Goal: Task Accomplishment & Management: Complete application form

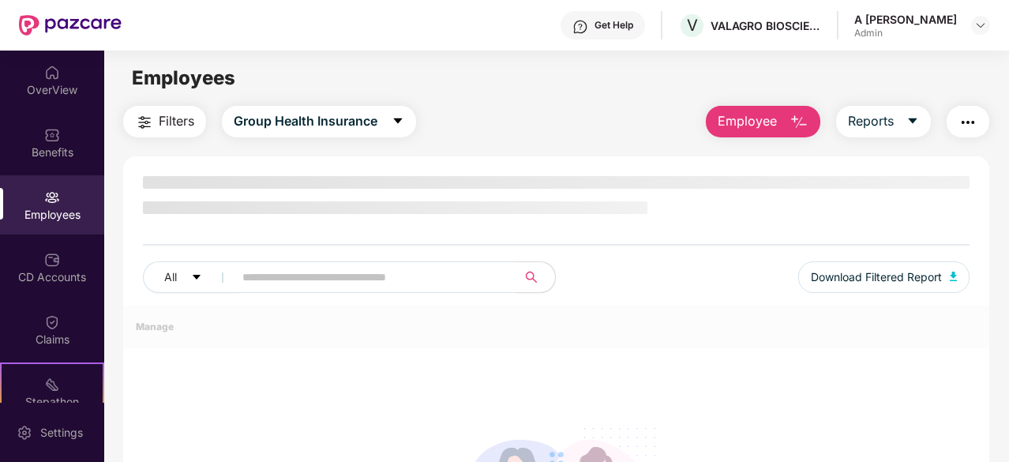
click at [51, 223] on div "Employees" at bounding box center [52, 204] width 104 height 59
click at [60, 261] on div "CD Accounts" at bounding box center [52, 267] width 104 height 59
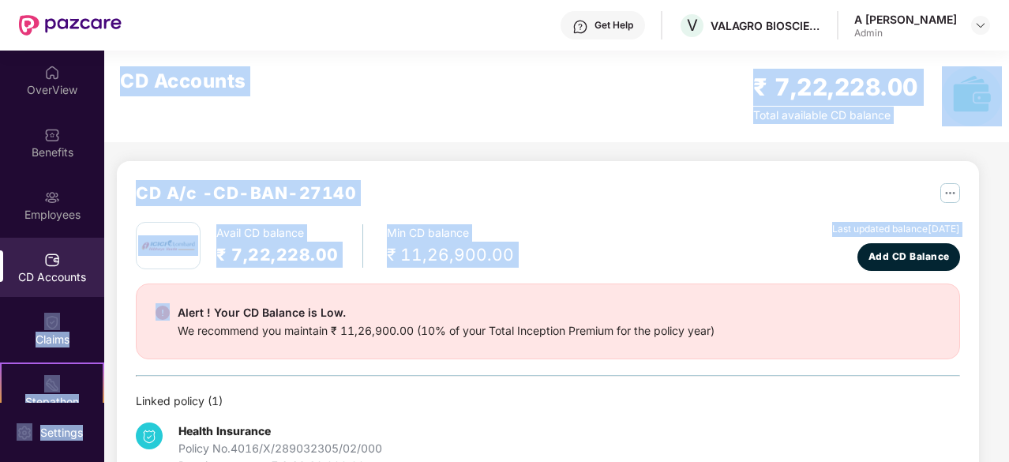
drag, startPoint x: 98, startPoint y: 244, endPoint x: 113, endPoint y: 318, distance: 75.7
click at [113, 318] on div "OverView Benefits Employees CD Accounts Claims Stepathon New Challenge Endorsem…" at bounding box center [504, 256] width 1009 height 411
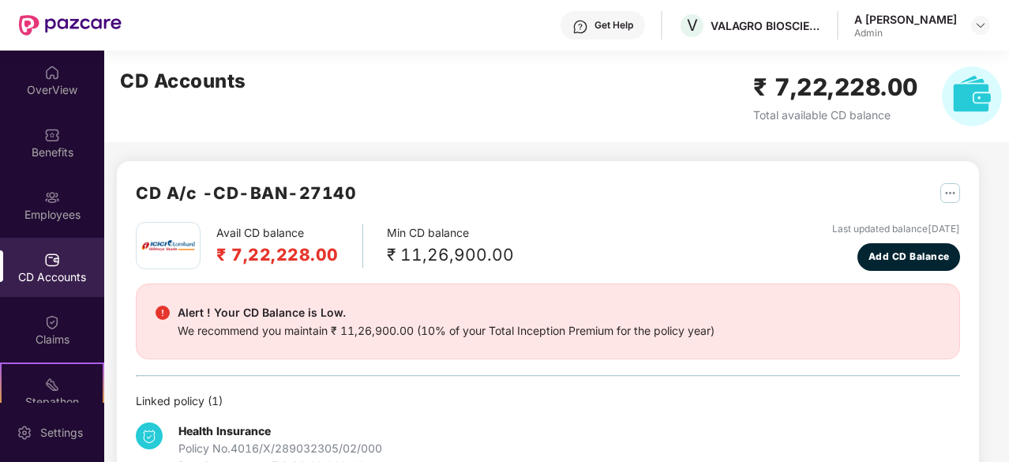
click at [62, 234] on div "OverView Benefits Employees CD Accounts Claims Stepathon New Challenge Endorsem…" at bounding box center [52, 227] width 104 height 352
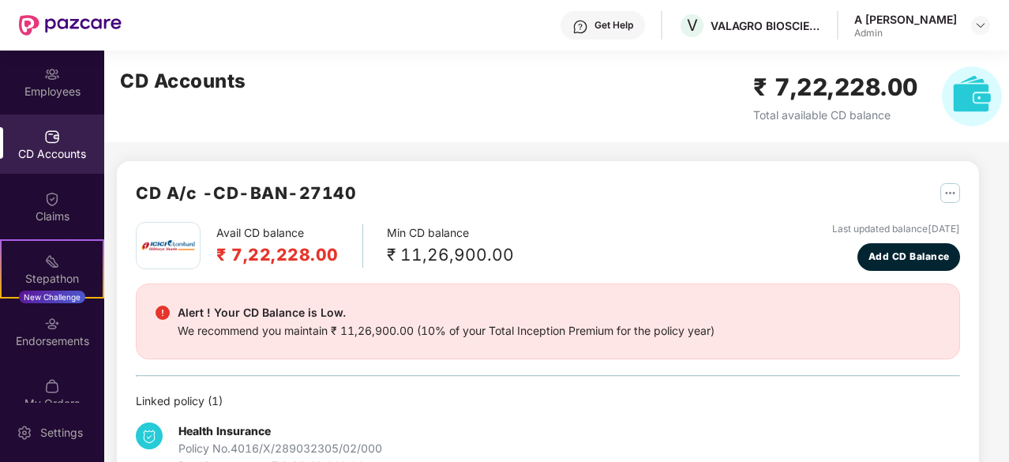
scroll to position [146, 0]
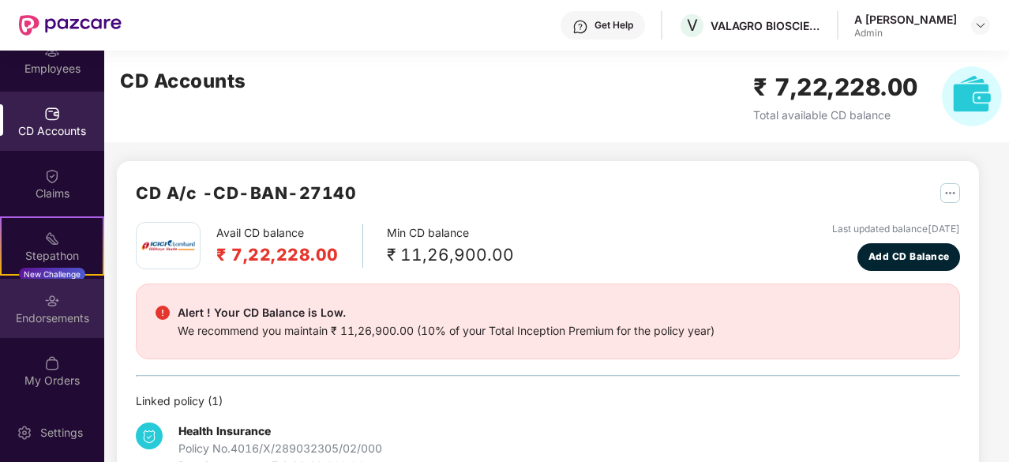
click at [63, 304] on div "Endorsements" at bounding box center [52, 308] width 104 height 59
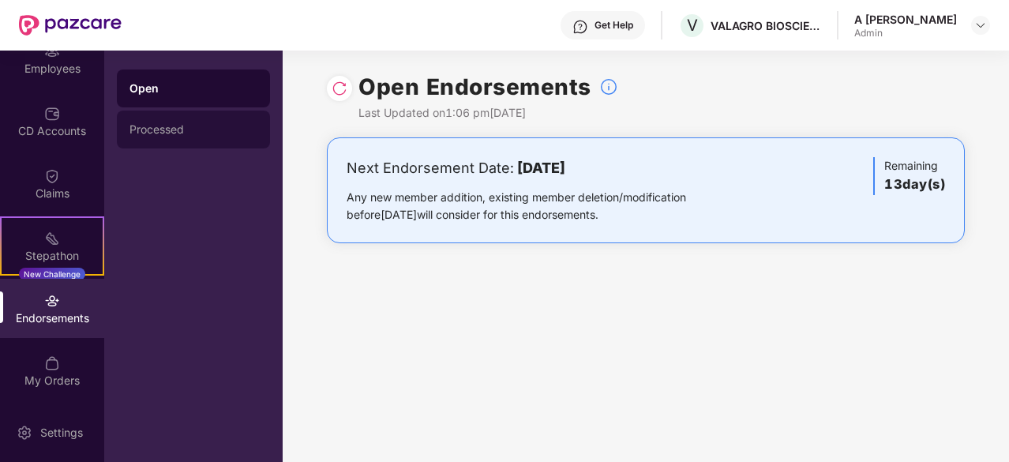
click at [175, 138] on div "Processed" at bounding box center [193, 129] width 153 height 38
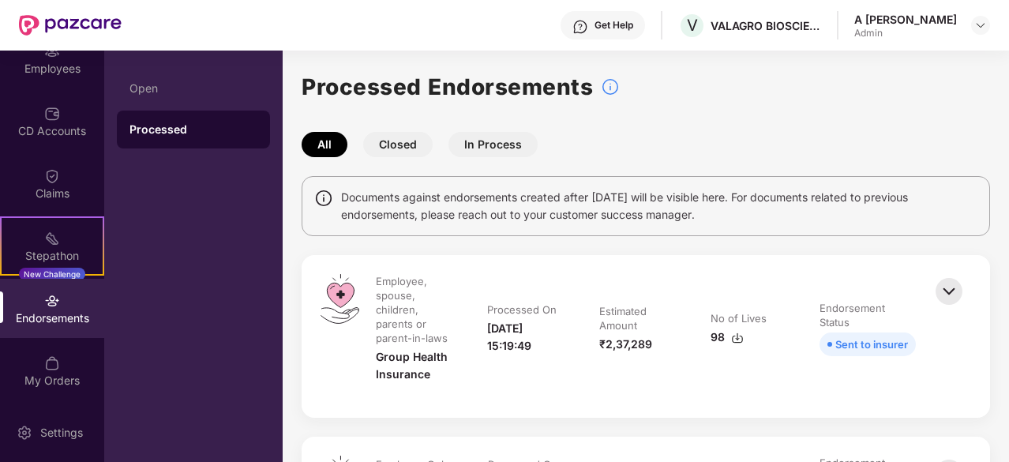
click at [403, 140] on button "Closed" at bounding box center [397, 144] width 69 height 25
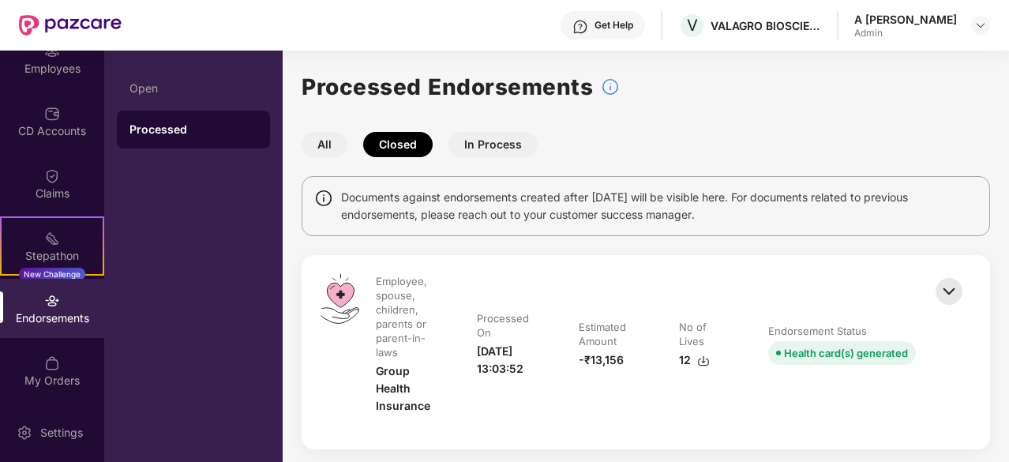
click at [503, 143] on button "In Process" at bounding box center [492, 144] width 89 height 25
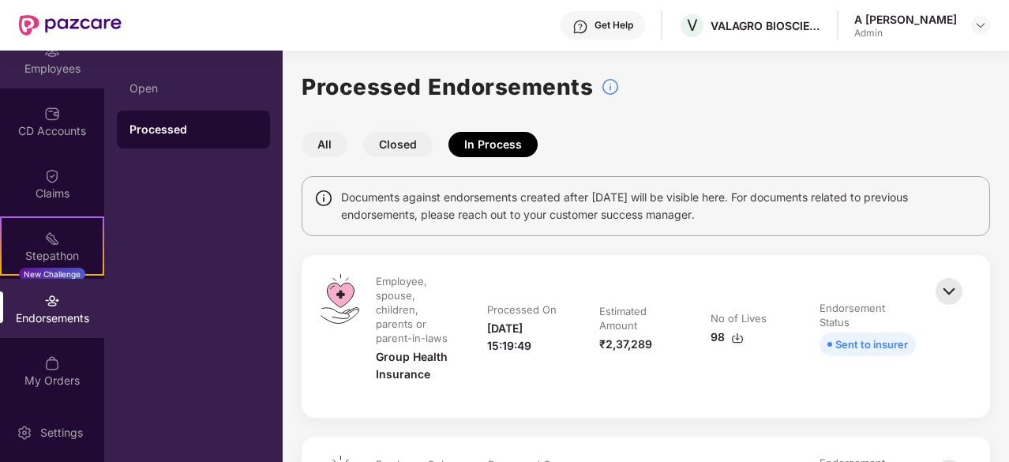
click at [54, 77] on div "Employees" at bounding box center [52, 58] width 104 height 59
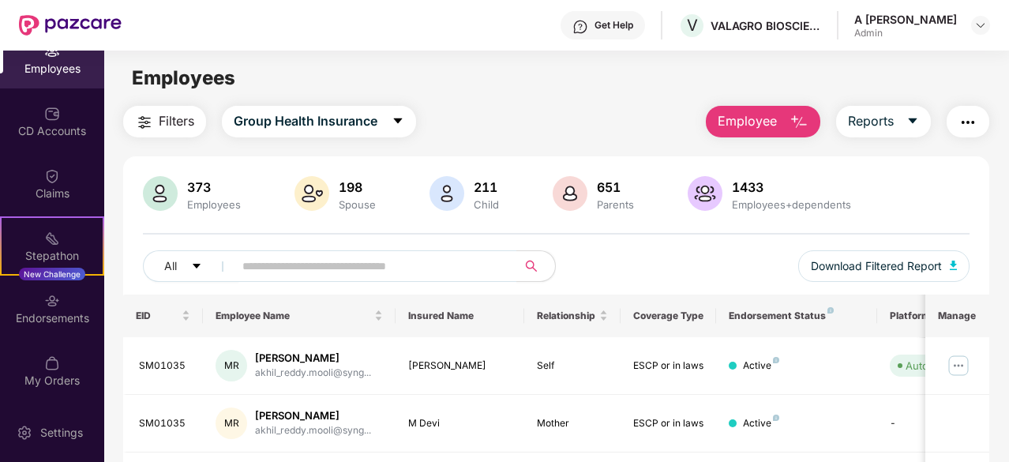
click at [528, 119] on div "Filters Group Health Insurance Employee Reports" at bounding box center [556, 122] width 866 height 32
click at [534, 78] on div "Employees" at bounding box center [556, 78] width 904 height 30
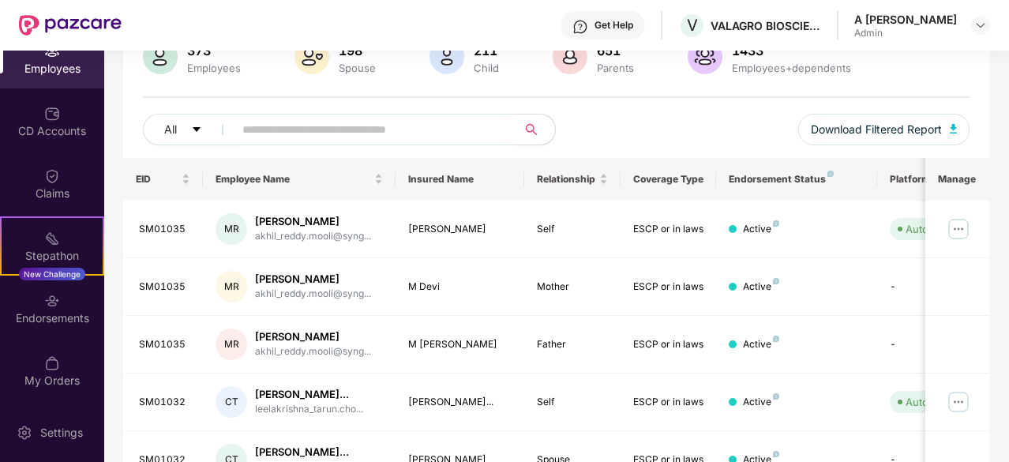
scroll to position [0, 0]
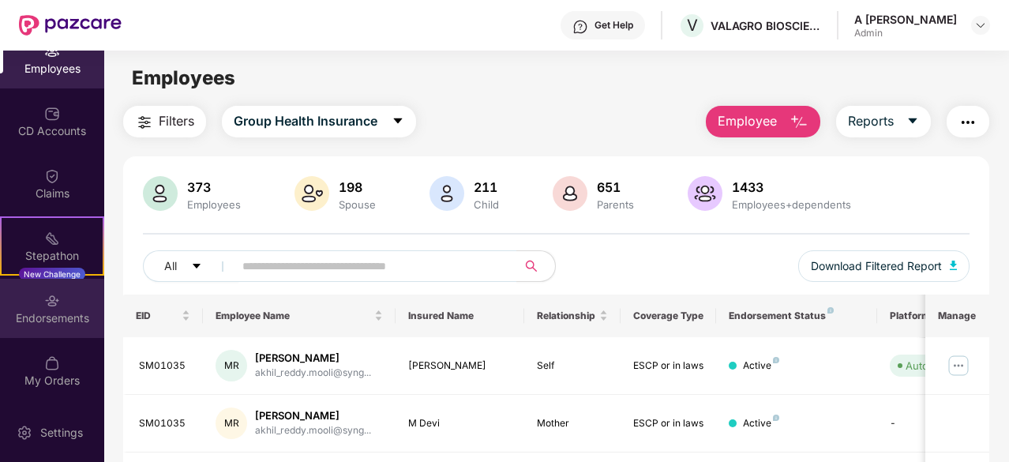
click at [68, 302] on div "Endorsements" at bounding box center [52, 308] width 104 height 59
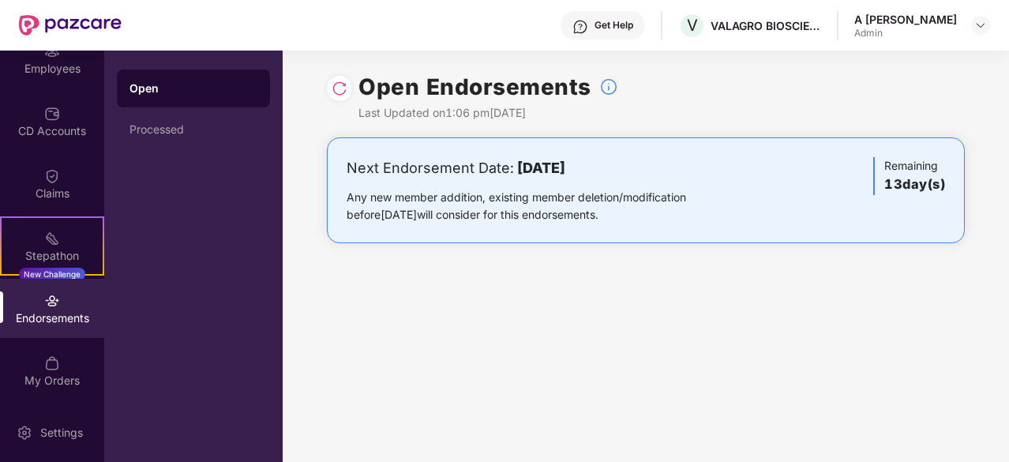
click at [745, 315] on div "Open Endorsements Last Updated on 1:06 pm[DATE] Next Endorsement Date: [DATE] A…" at bounding box center [646, 256] width 726 height 411
click at [49, 77] on div "Employees" at bounding box center [52, 58] width 104 height 59
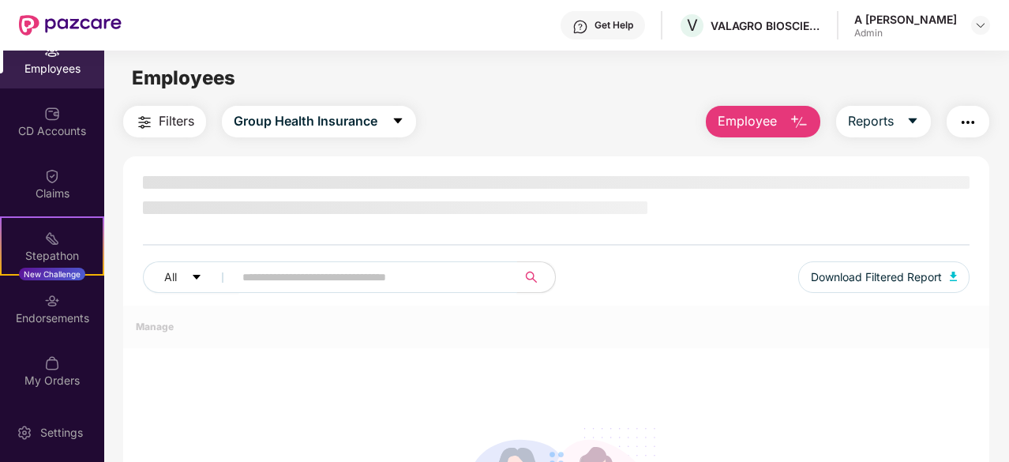
click at [379, 276] on input "text" at bounding box center [368, 277] width 253 height 24
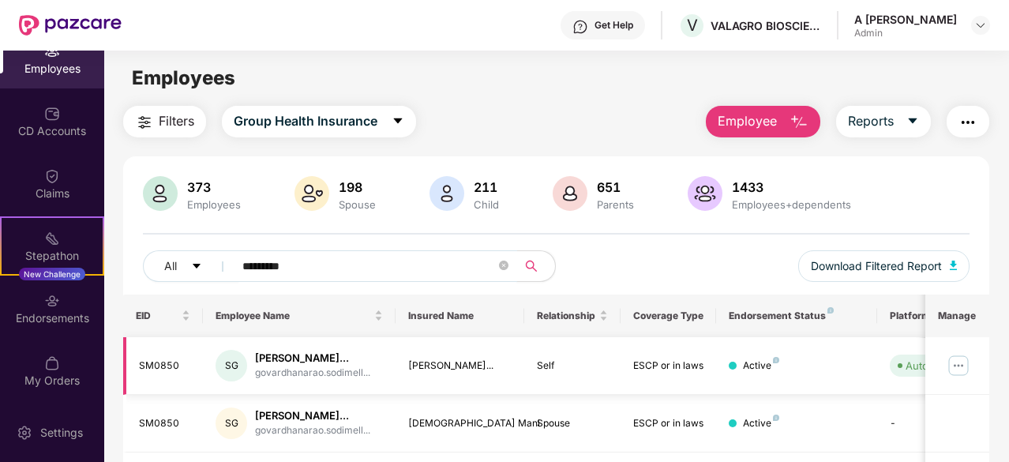
type input "*********"
click at [956, 373] on img at bounding box center [957, 365] width 25 height 25
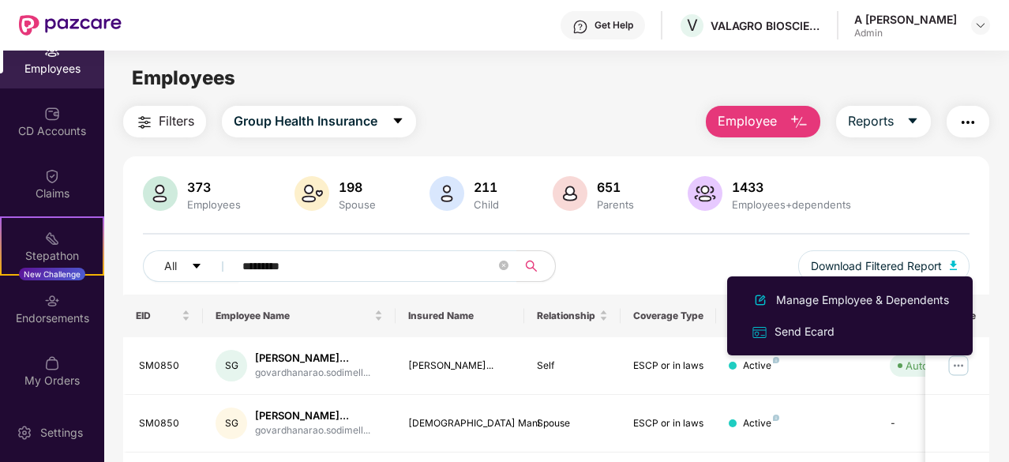
click at [918, 183] on div "373 Employees 198 Spouse 211 Child 651 Parents 1433 Employees+dependents" at bounding box center [556, 195] width 826 height 38
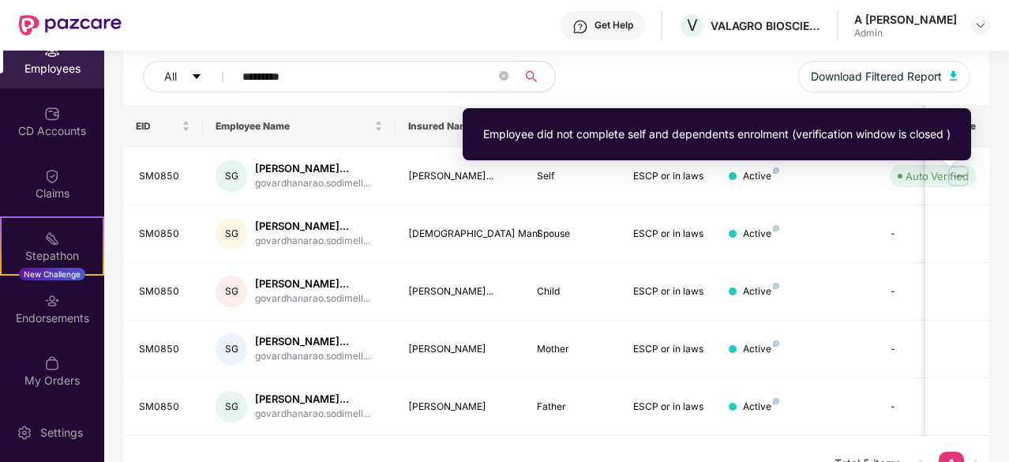
scroll to position [95, 0]
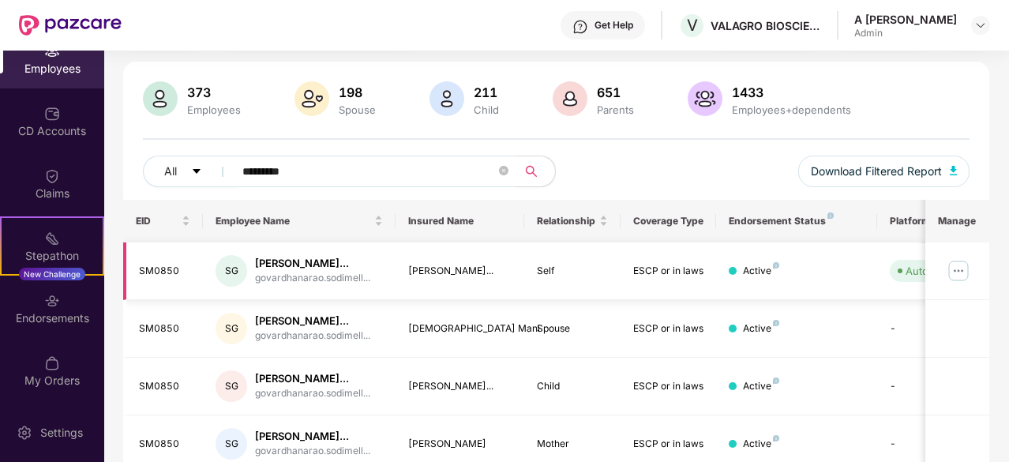
click at [958, 276] on img at bounding box center [957, 270] width 25 height 25
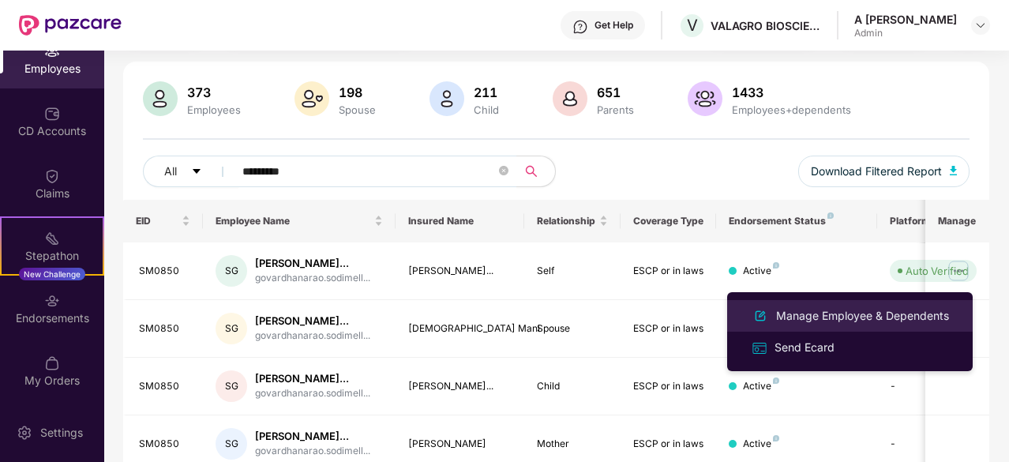
click at [830, 316] on div "Manage Employee & Dependents" at bounding box center [862, 315] width 179 height 17
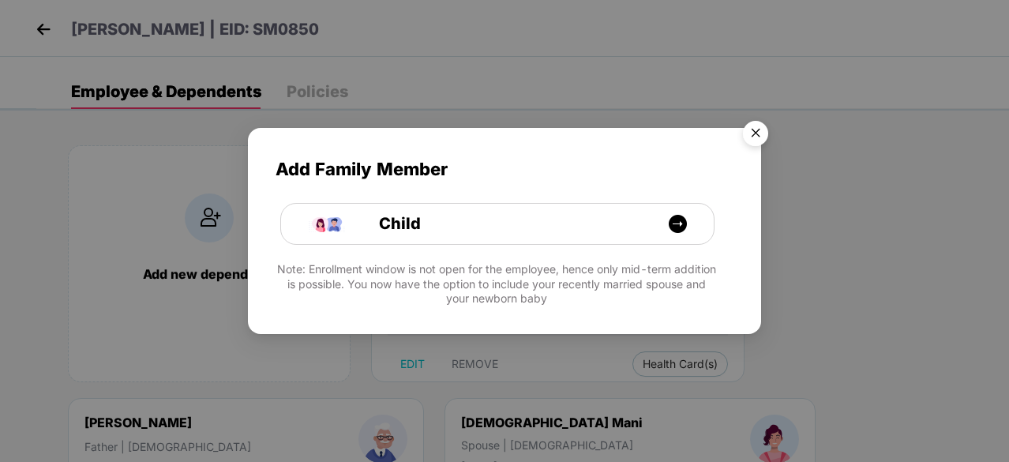
click at [750, 132] on img "Close" at bounding box center [755, 136] width 44 height 44
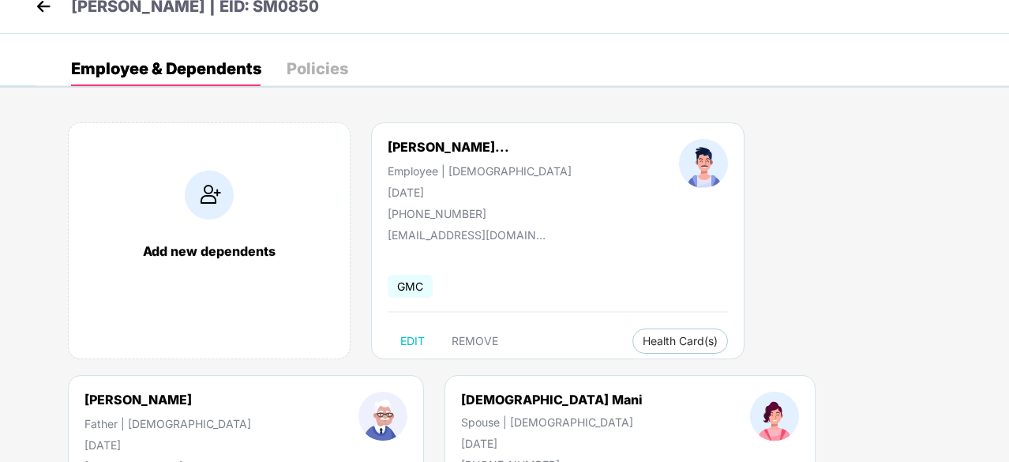
scroll to position [0, 0]
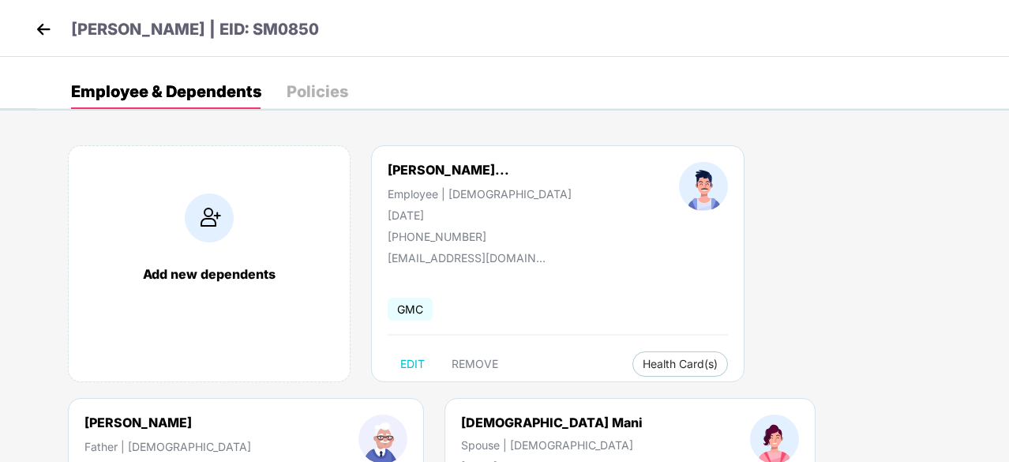
click at [204, 215] on img at bounding box center [209, 217] width 49 height 49
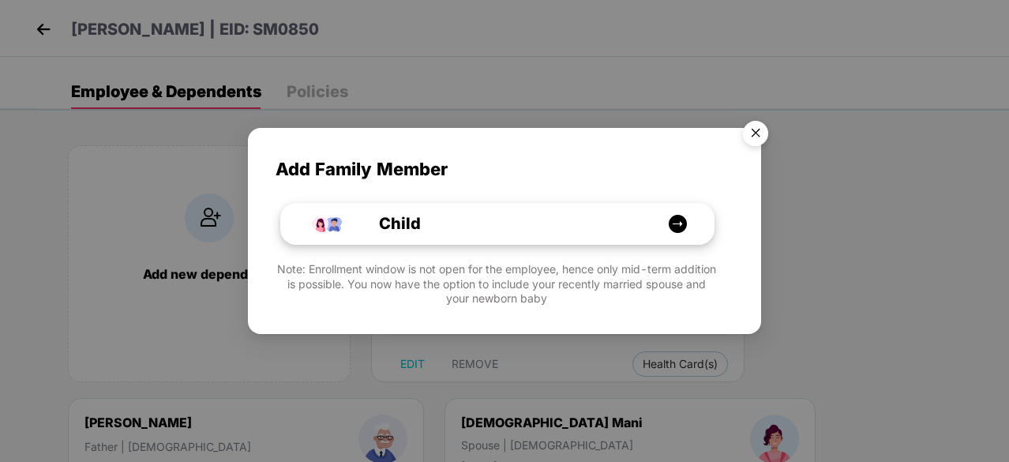
click at [492, 233] on div "Child" at bounding box center [505, 223] width 324 height 24
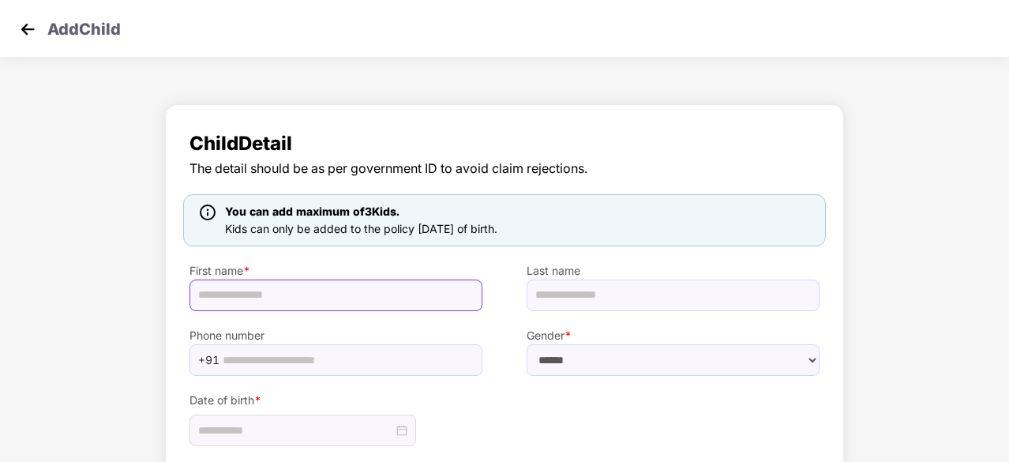
click at [330, 293] on input "text" at bounding box center [335, 295] width 293 height 32
type input "*********"
click at [939, 194] on div "Child Detail The detail should be as per government ID to avoid claim rejection…" at bounding box center [504, 332] width 1009 height 473
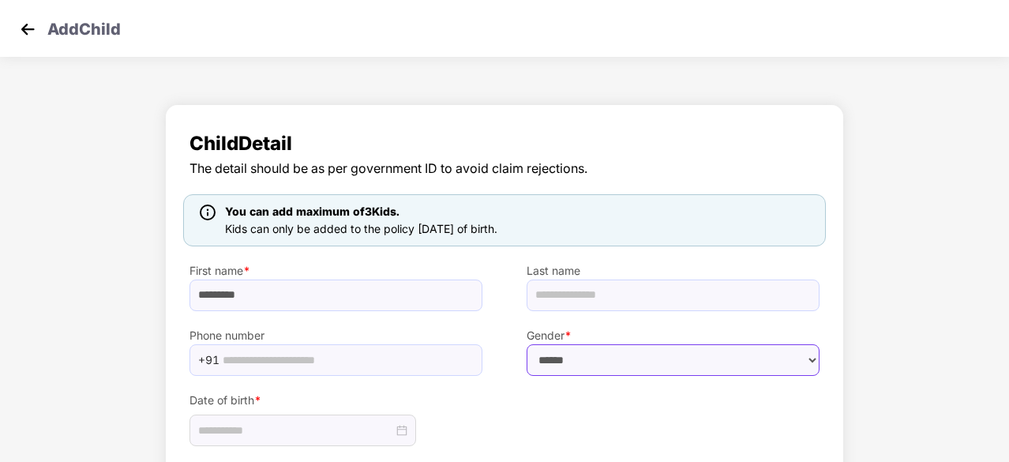
click at [575, 356] on select "****** **** ******" at bounding box center [672, 360] width 293 height 32
select select "******"
click at [526, 344] on select "****** **** ******" at bounding box center [672, 360] width 293 height 32
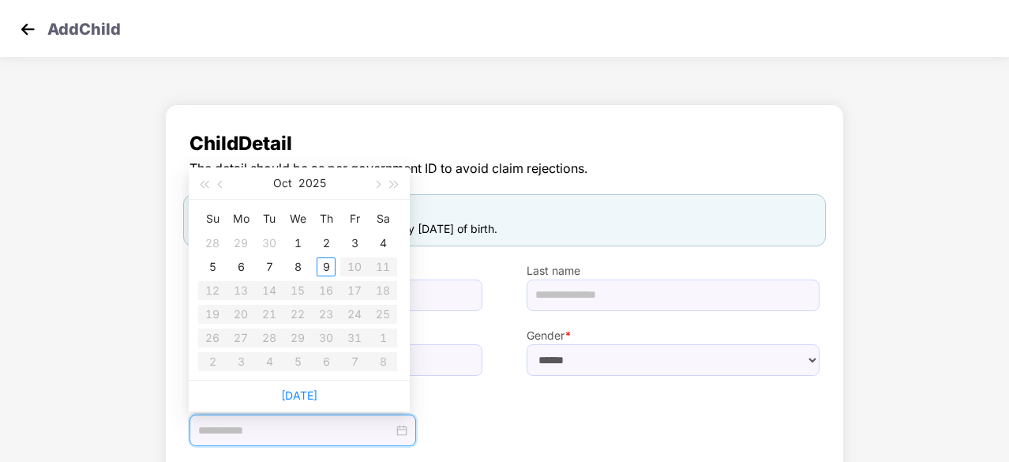
click at [308, 430] on input at bounding box center [295, 429] width 195 height 17
type input "**********"
click at [300, 269] on div "8" at bounding box center [297, 266] width 19 height 19
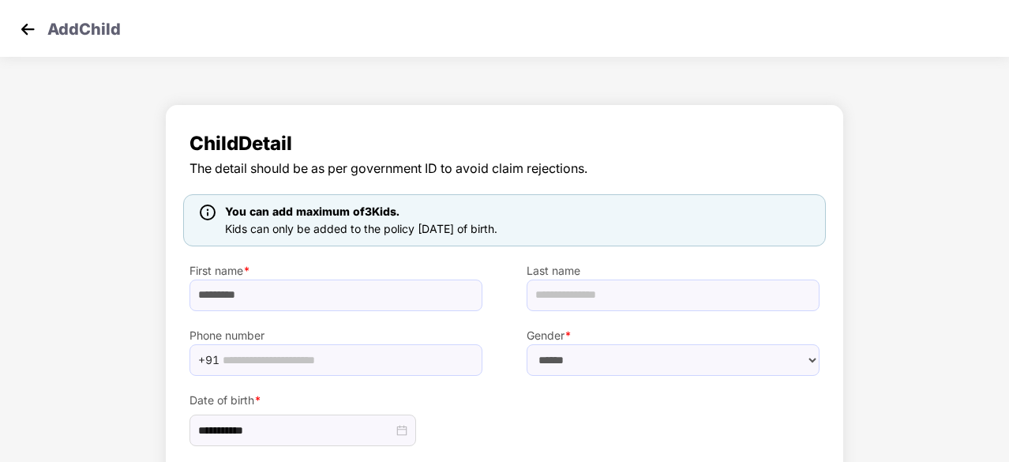
click at [882, 282] on div "**********" at bounding box center [504, 332] width 1009 height 473
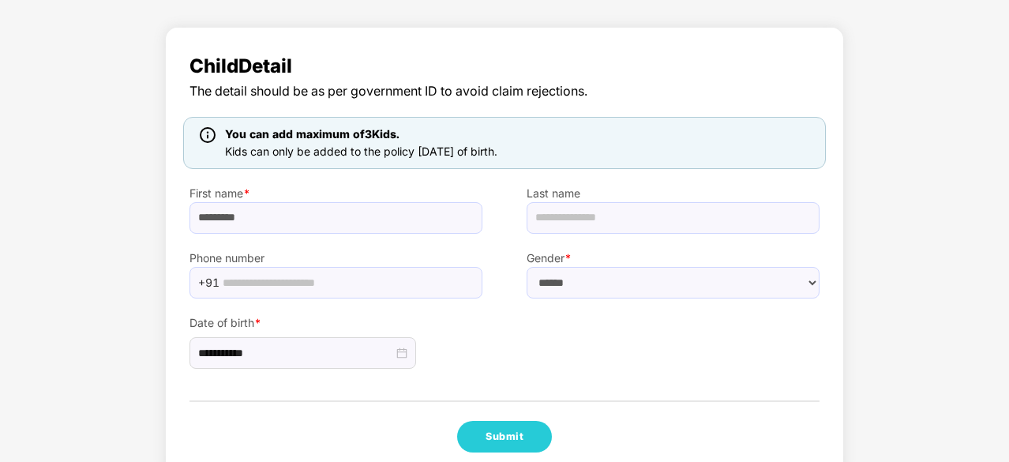
scroll to position [107, 0]
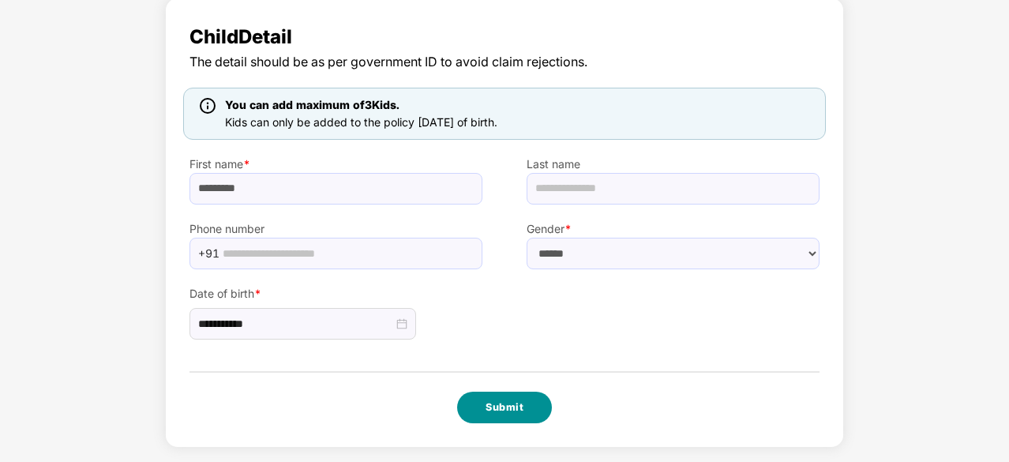
click at [514, 402] on button "Submit" at bounding box center [504, 407] width 95 height 32
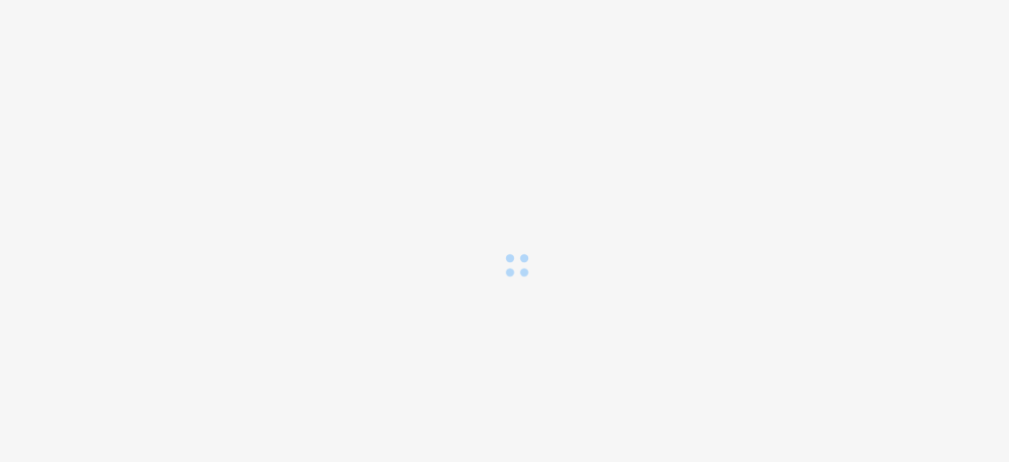
scroll to position [0, 0]
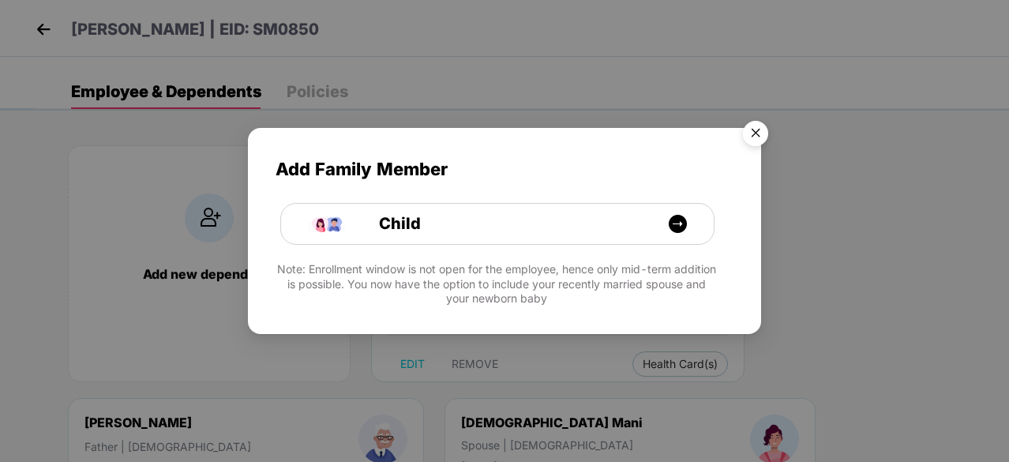
click at [753, 133] on img "Close" at bounding box center [755, 136] width 44 height 44
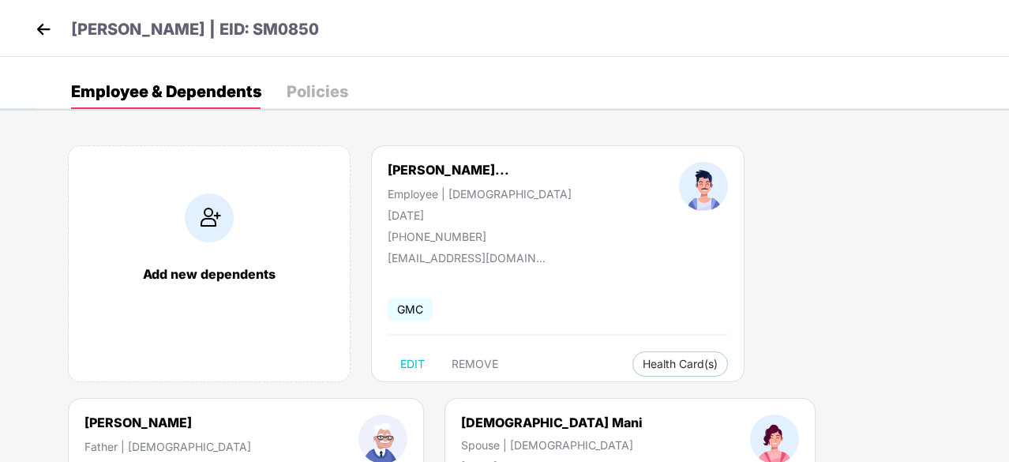
click at [346, 88] on div "Policies" at bounding box center [317, 92] width 62 height 16
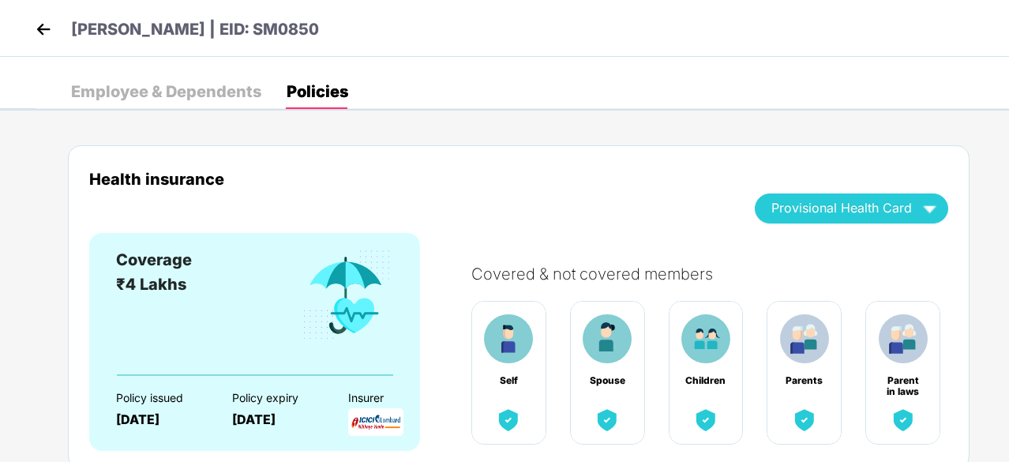
click at [43, 24] on img at bounding box center [44, 29] width 24 height 24
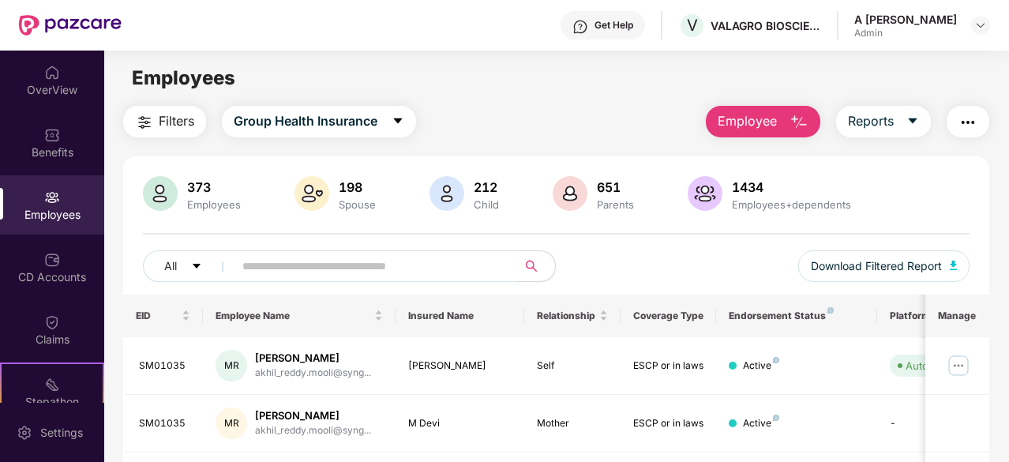
click at [322, 257] on input "text" at bounding box center [368, 266] width 253 height 24
type input "*********"
click at [961, 372] on img at bounding box center [957, 365] width 25 height 25
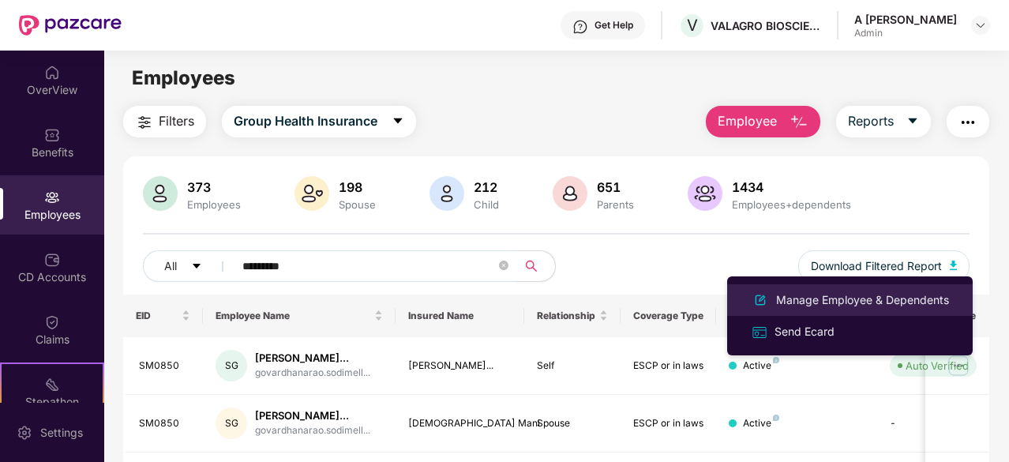
click at [850, 300] on div "Manage Employee & Dependents" at bounding box center [862, 299] width 179 height 17
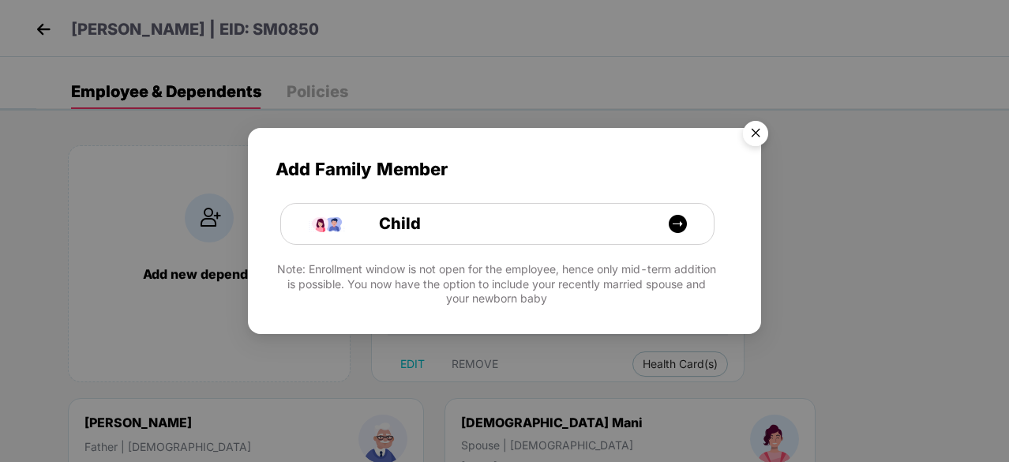
click at [891, 144] on div "Add Family Member Child Note: Enrollment window is not open for the employee, h…" at bounding box center [504, 231] width 1009 height 462
click at [758, 132] on img "Close" at bounding box center [755, 136] width 44 height 44
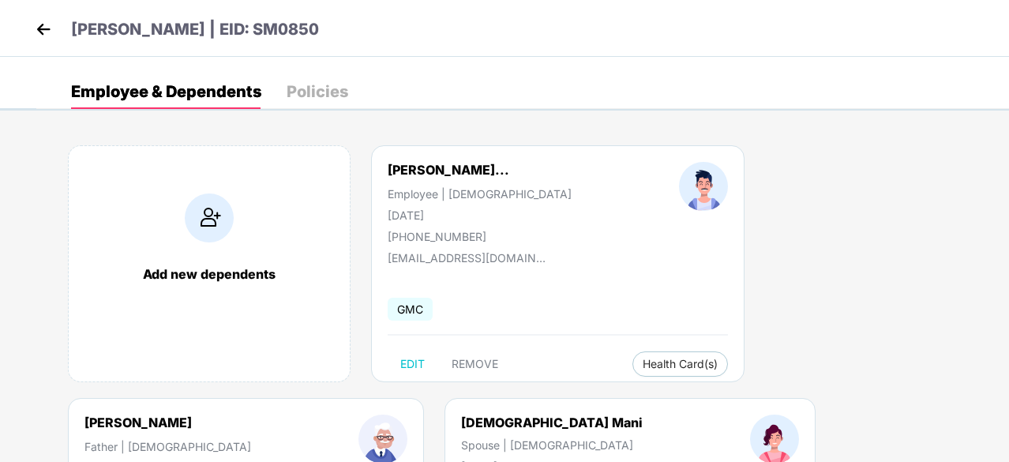
click at [43, 25] on img at bounding box center [44, 29] width 24 height 24
